Goal: Answer question/provide support

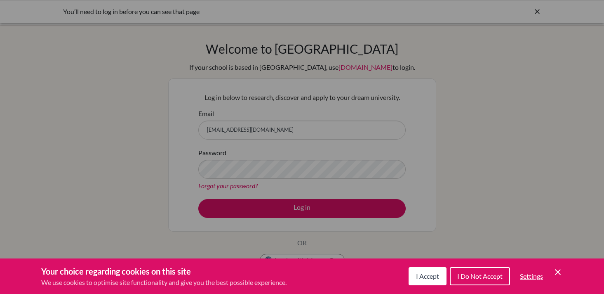
click at [429, 276] on span "I Accept" at bounding box center [427, 276] width 23 height 8
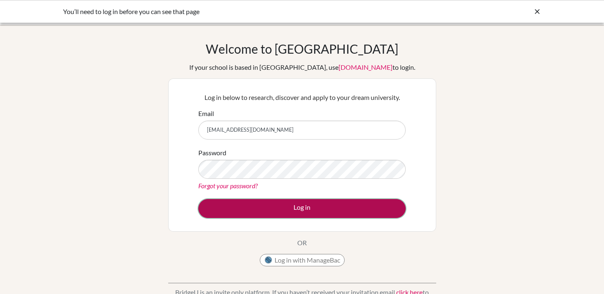
click at [366, 211] on button "Log in" at bounding box center [301, 208] width 207 height 19
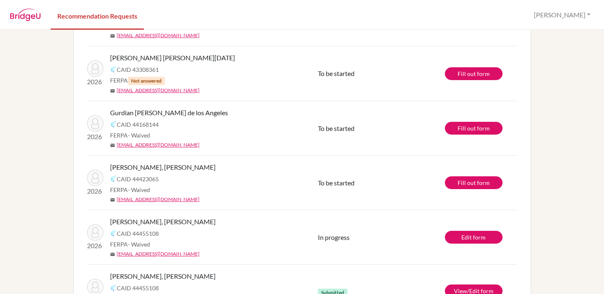
scroll to position [95, 0]
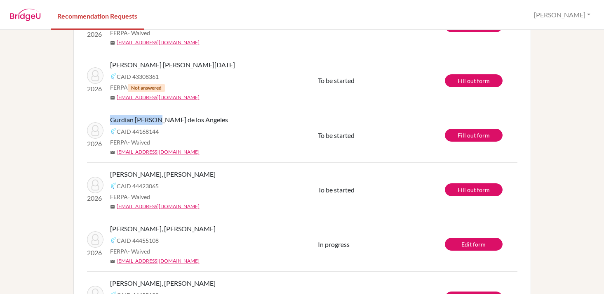
drag, startPoint x: 111, startPoint y: 118, endPoint x: 157, endPoint y: 120, distance: 45.8
click at [157, 120] on span "Gurdian [PERSON_NAME] de los Angeles" at bounding box center [169, 120] width 118 height 10
copy span "Gurdian Tercero"
